Goal: Information Seeking & Learning: Check status

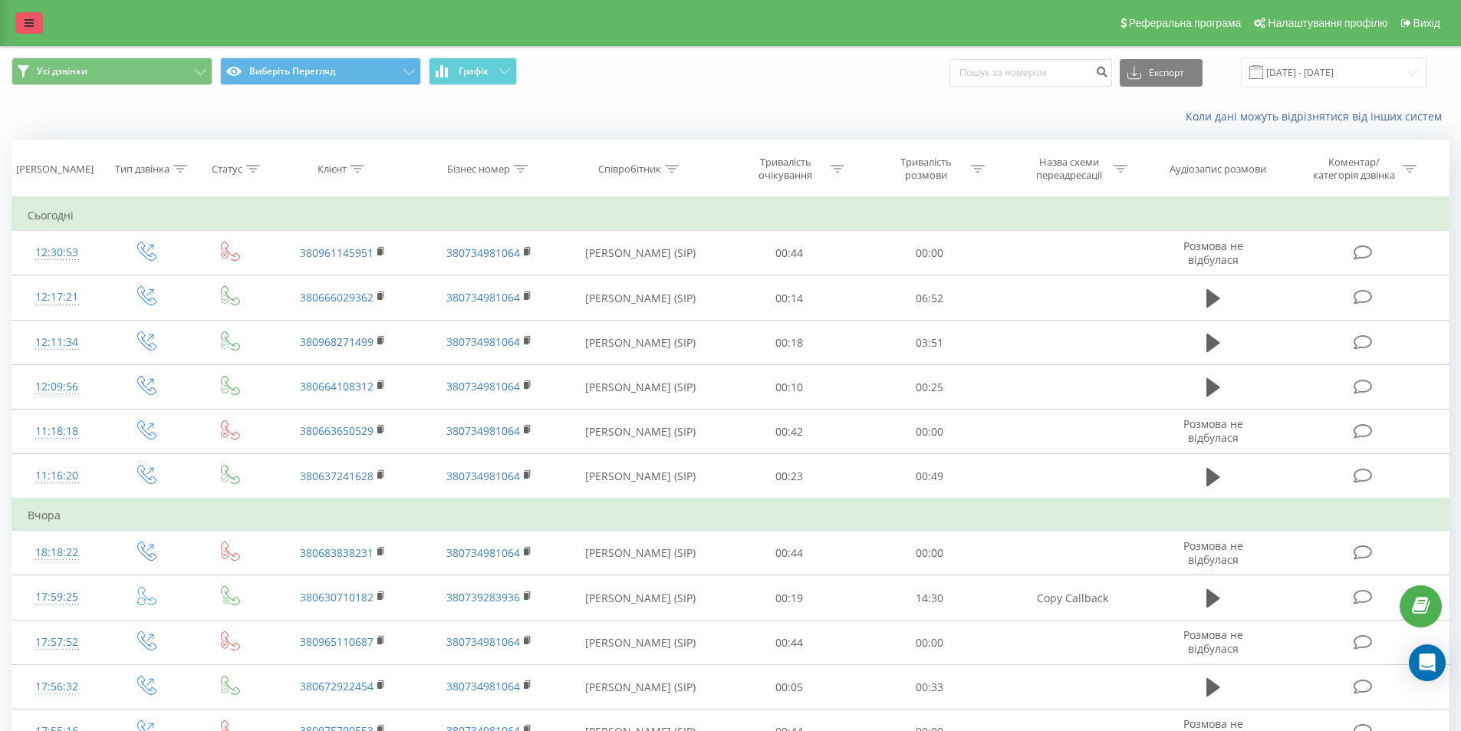
click at [28, 13] on link at bounding box center [29, 22] width 28 height 21
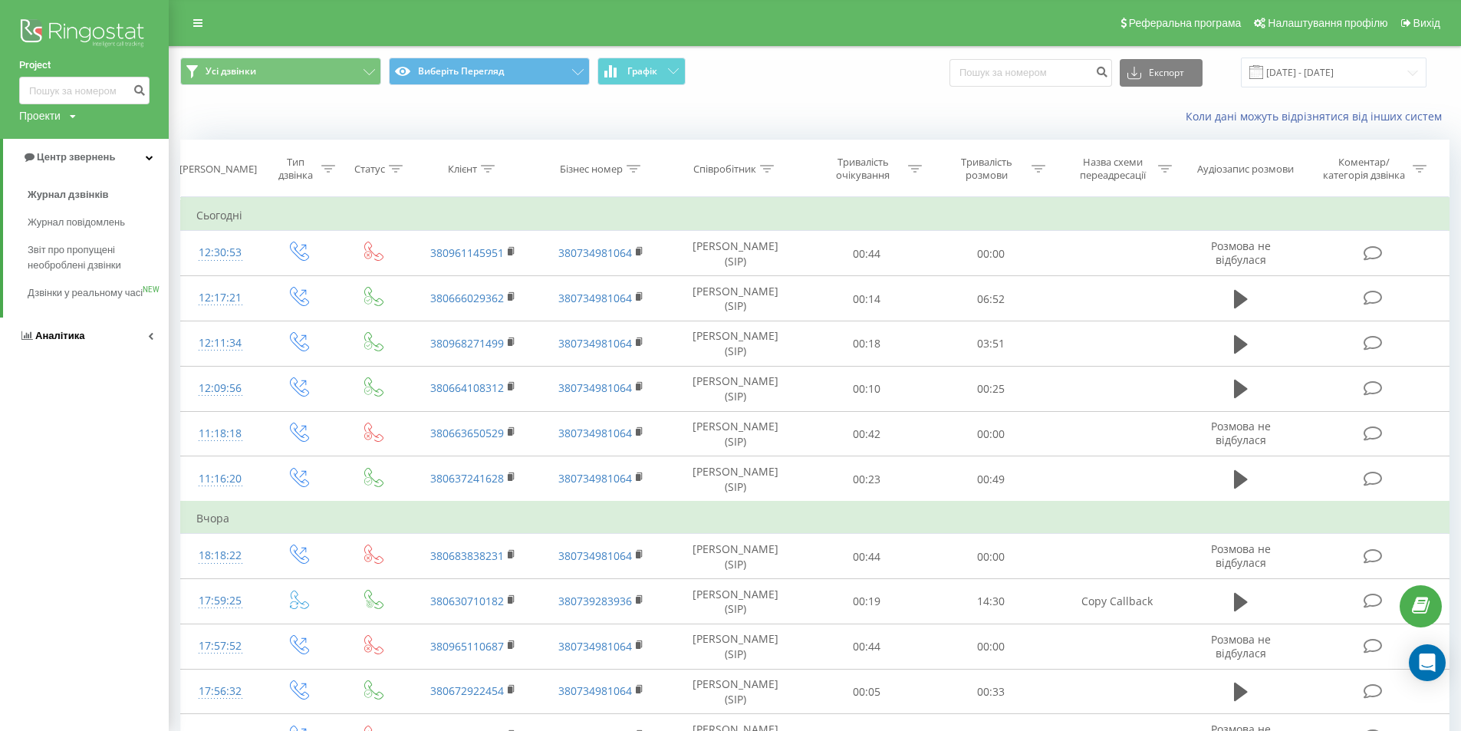
click at [87, 342] on link "Аналітика" at bounding box center [84, 335] width 169 height 37
click at [71, 250] on font "Співробітники у реальному часі" at bounding box center [67, 238] width 79 height 27
click at [81, 252] on font "Співробітники у реальному часі" at bounding box center [67, 238] width 79 height 27
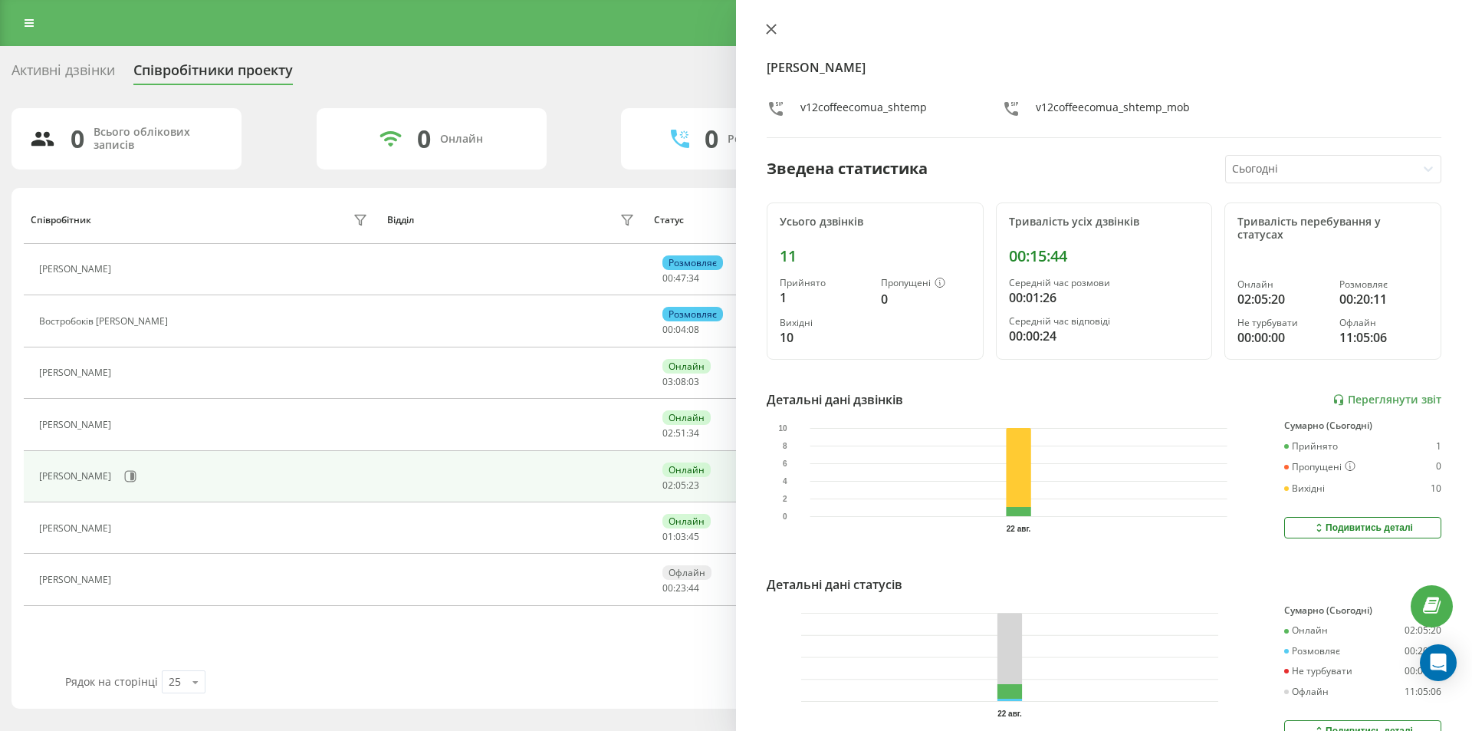
click at [774, 31] on icon at bounding box center [771, 29] width 9 height 9
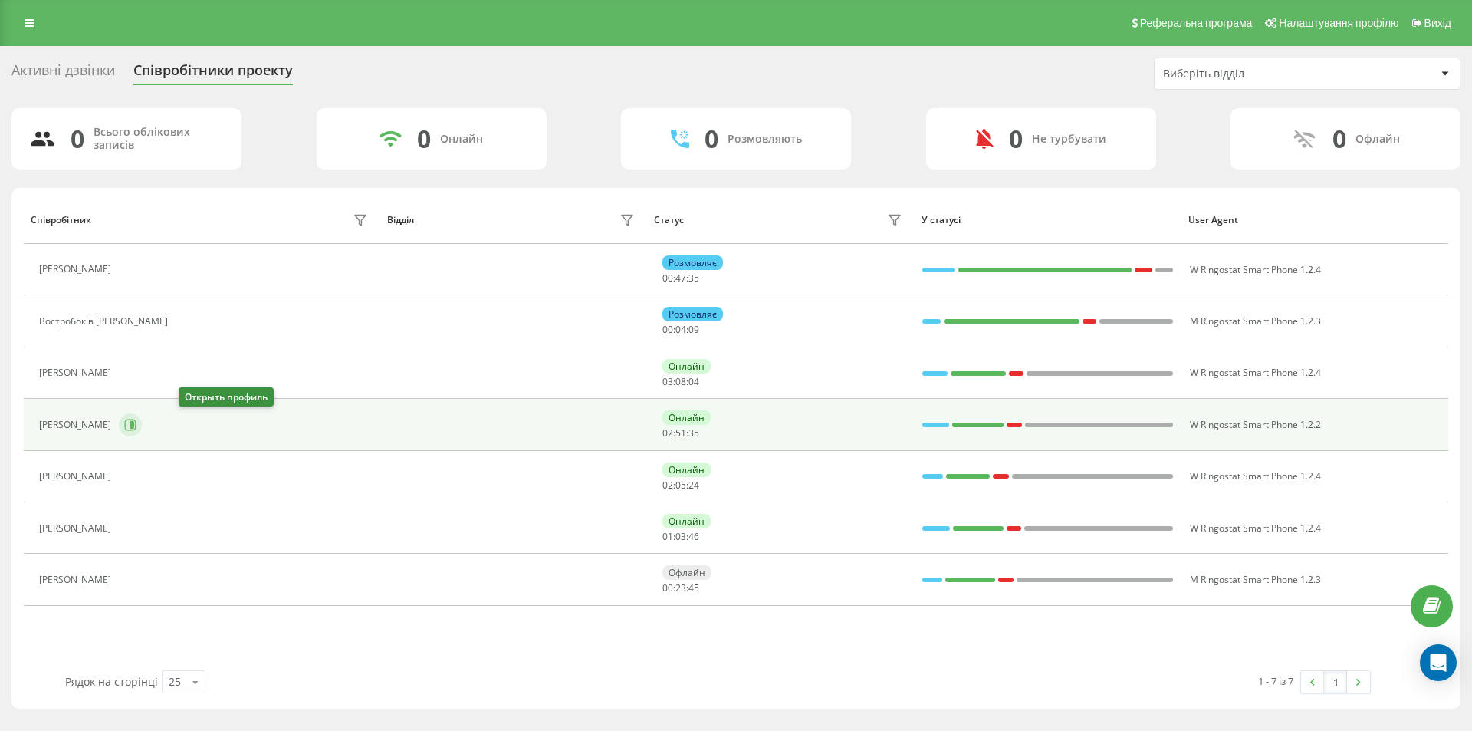
click at [137, 428] on icon at bounding box center [130, 425] width 12 height 12
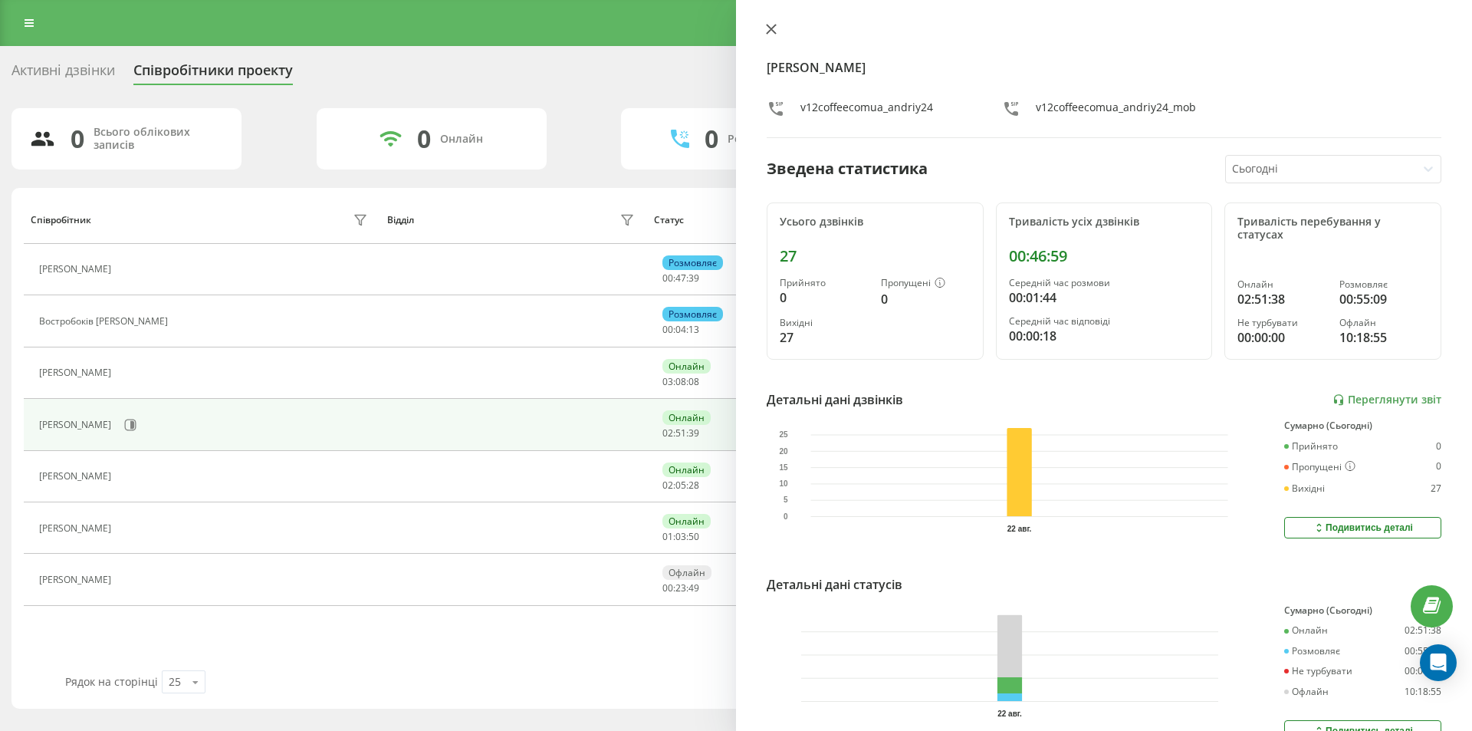
click at [768, 32] on icon at bounding box center [771, 29] width 9 height 9
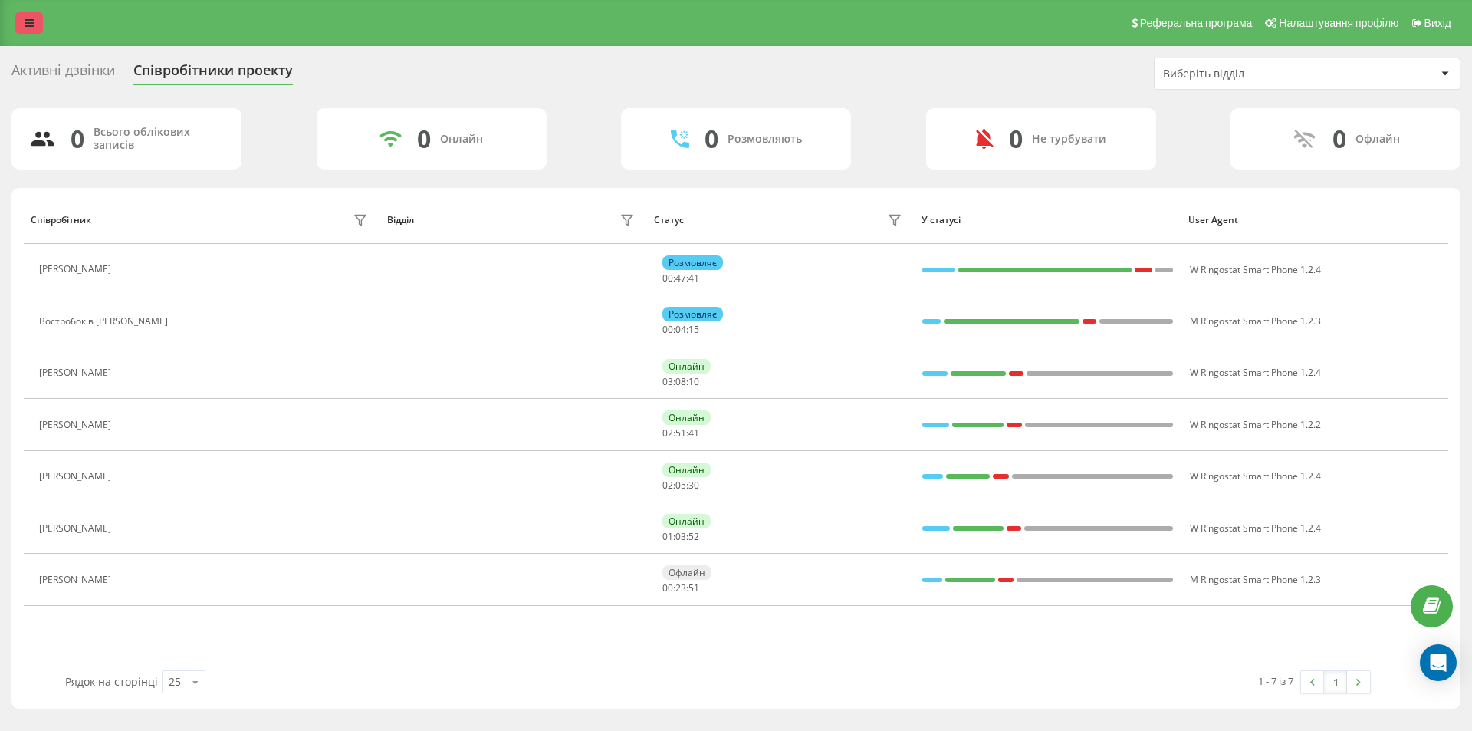
click at [21, 15] on link at bounding box center [29, 22] width 28 height 21
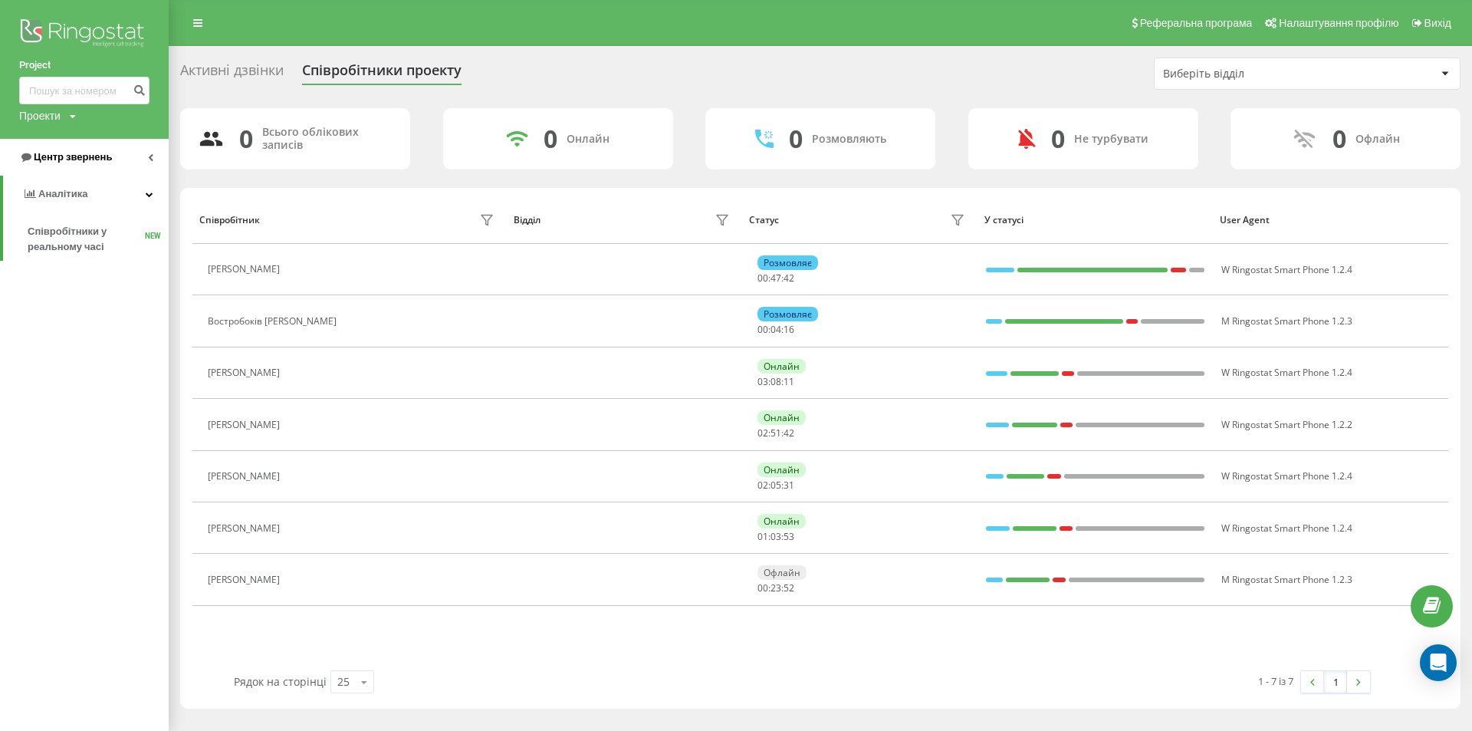
click at [64, 165] on span "Центр звернень" at bounding box center [65, 157] width 93 height 15
click at [73, 187] on link "Журнал дзвінків" at bounding box center [98, 195] width 141 height 28
